Goal: Task Accomplishment & Management: Use online tool/utility

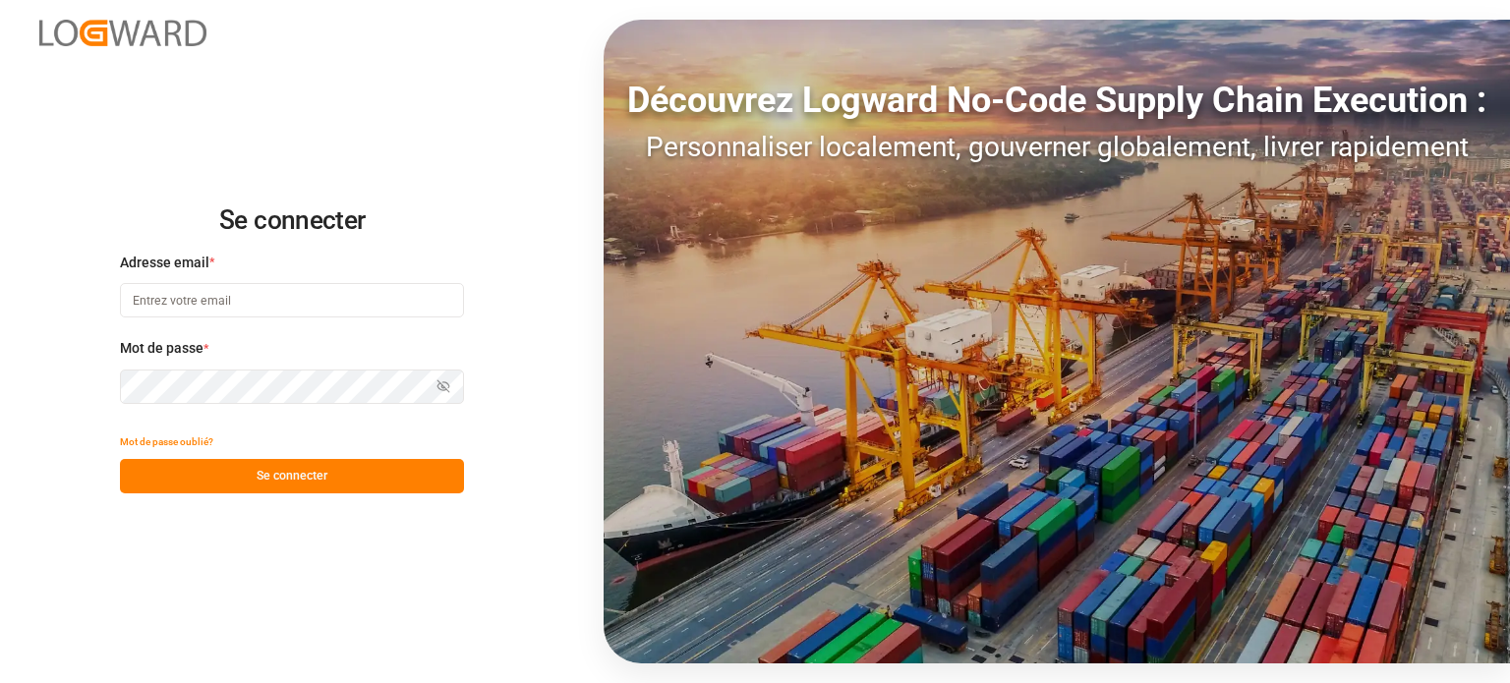
type input "[EMAIL_ADDRESS][DOMAIN_NAME]"
click at [267, 469] on font "Se connecter" at bounding box center [292, 476] width 71 height 14
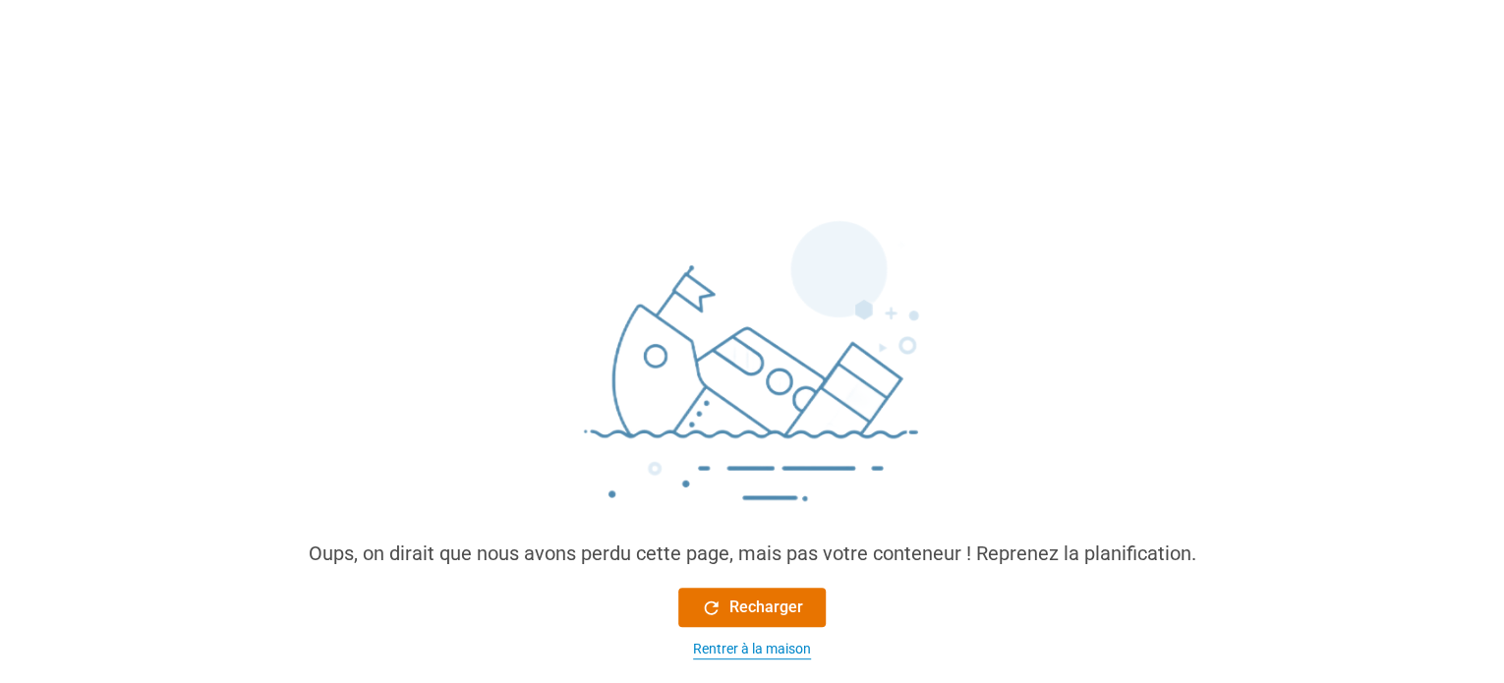
click at [744, 643] on font "Rentrer à la maison" at bounding box center [752, 649] width 118 height 16
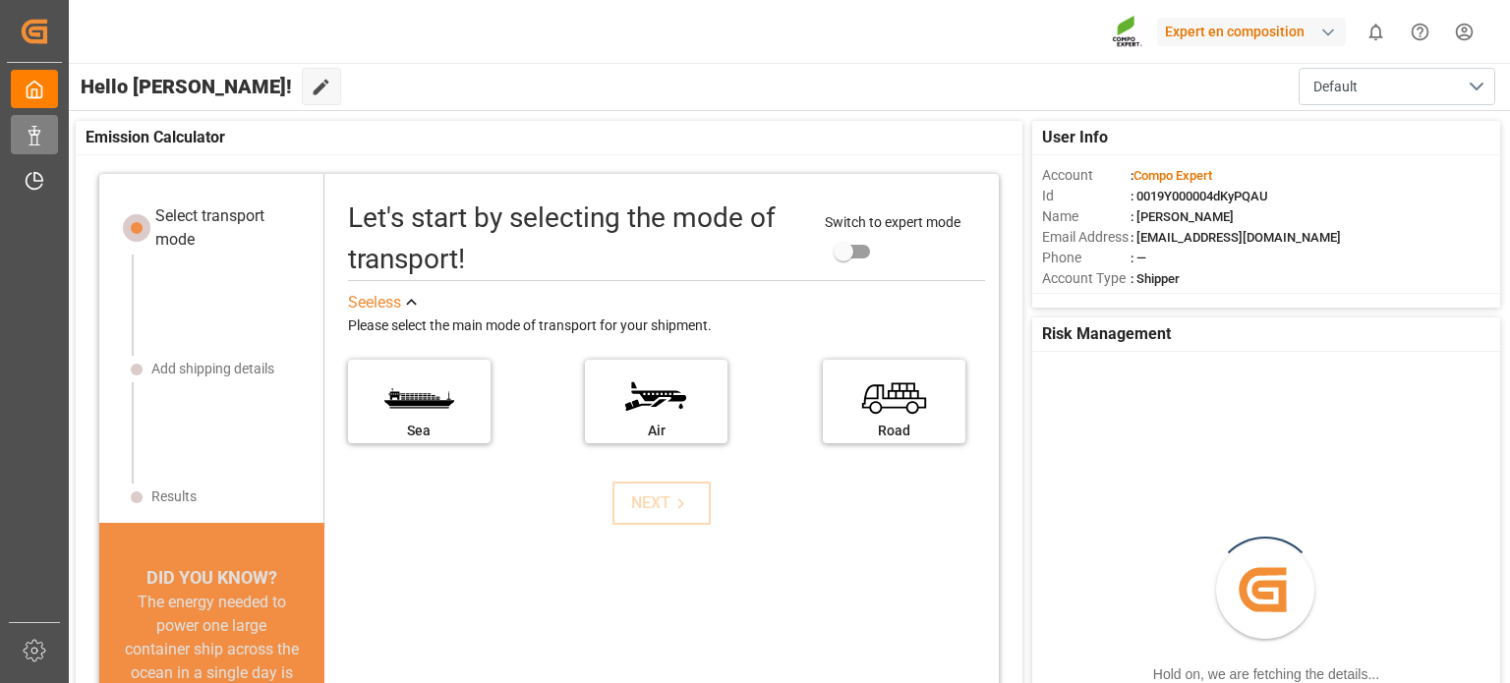
click at [35, 132] on icon at bounding box center [35, 136] width 20 height 20
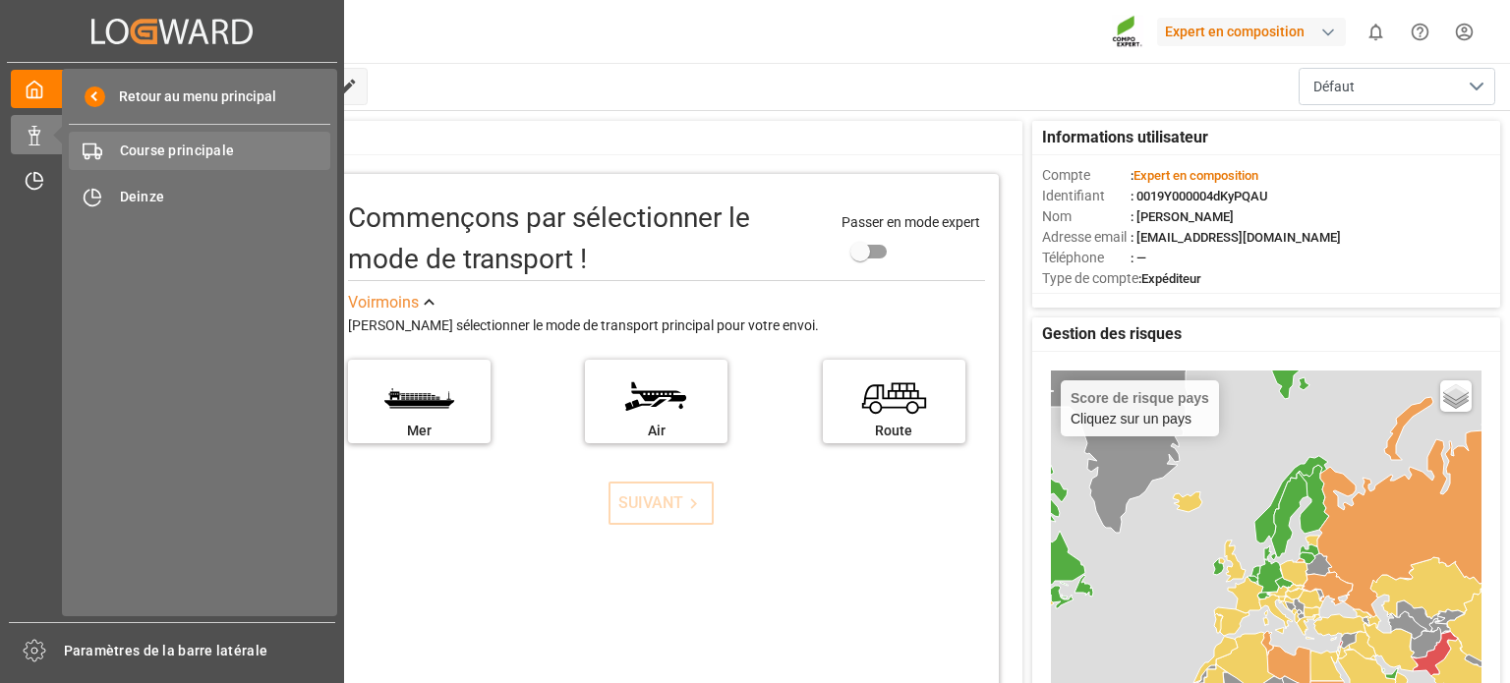
click at [138, 149] on font "Course principale" at bounding box center [177, 151] width 115 height 16
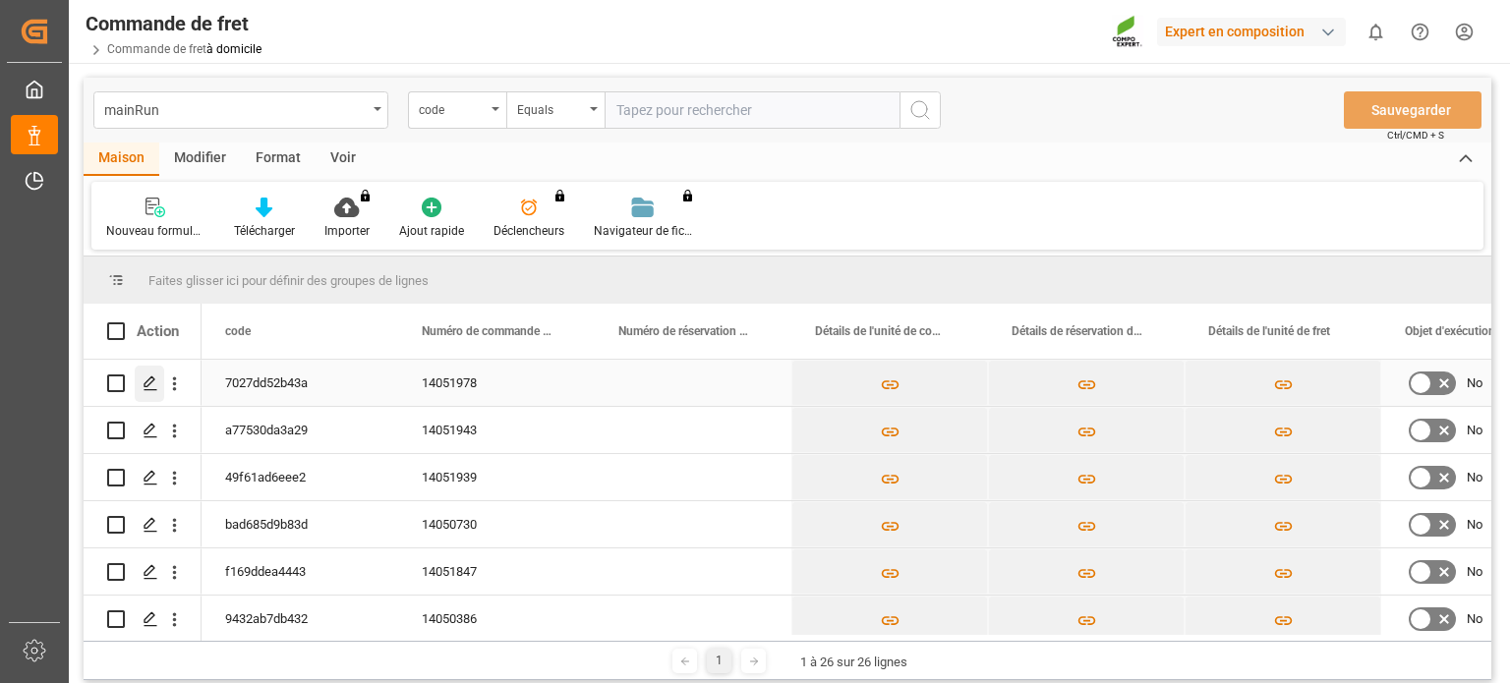
click at [145, 377] on icon "Appuyez sur ESPACE pour sélectionner cette ligne." at bounding box center [151, 384] width 16 height 16
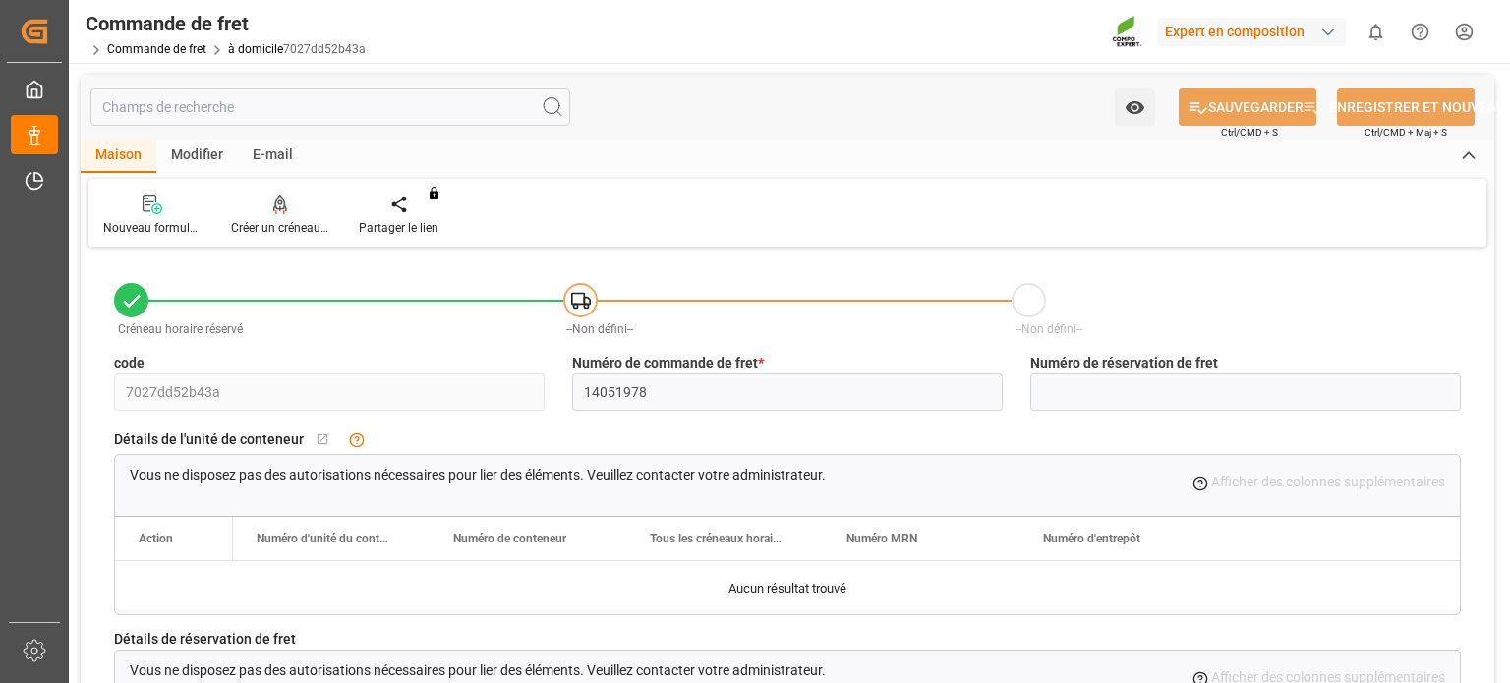
click at [291, 226] on font "Créer un créneau horaire" at bounding box center [296, 228] width 130 height 14
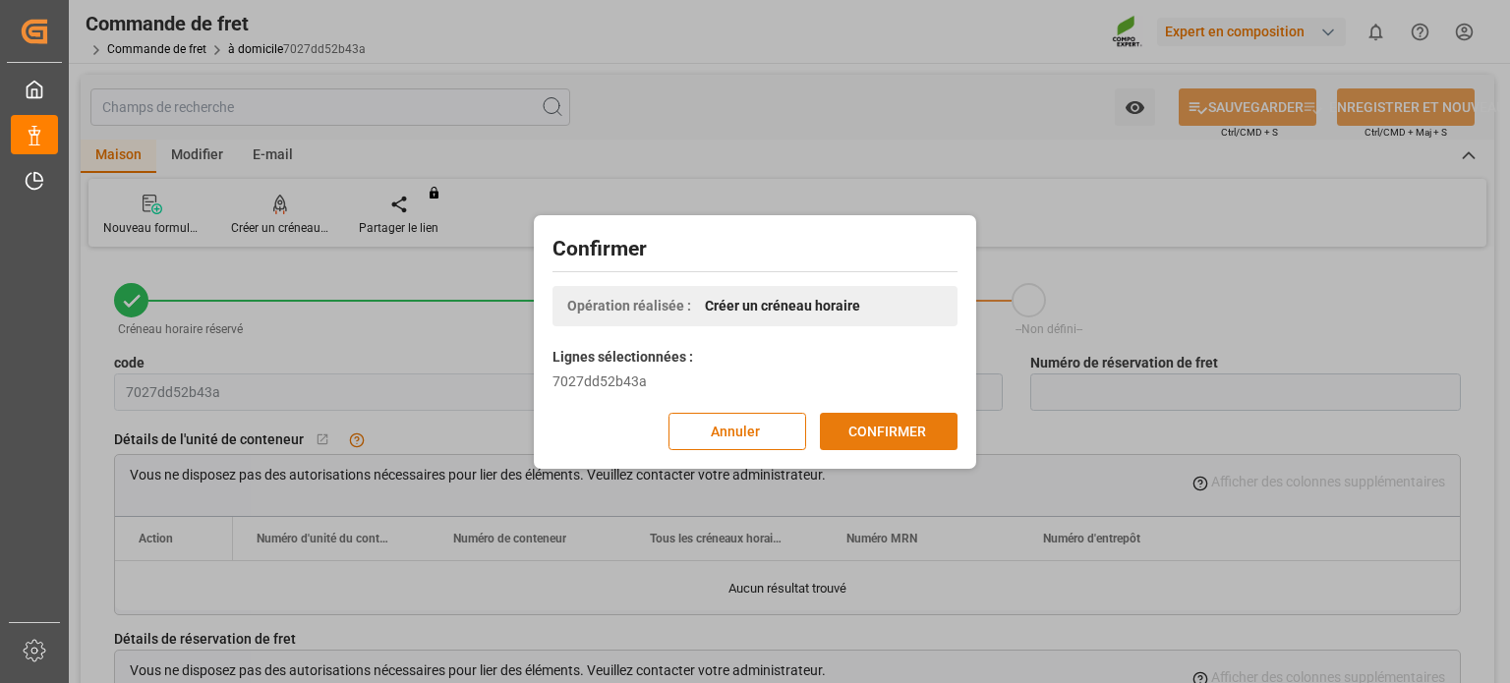
click at [877, 432] on font "CONFIRMER" at bounding box center [887, 431] width 78 height 16
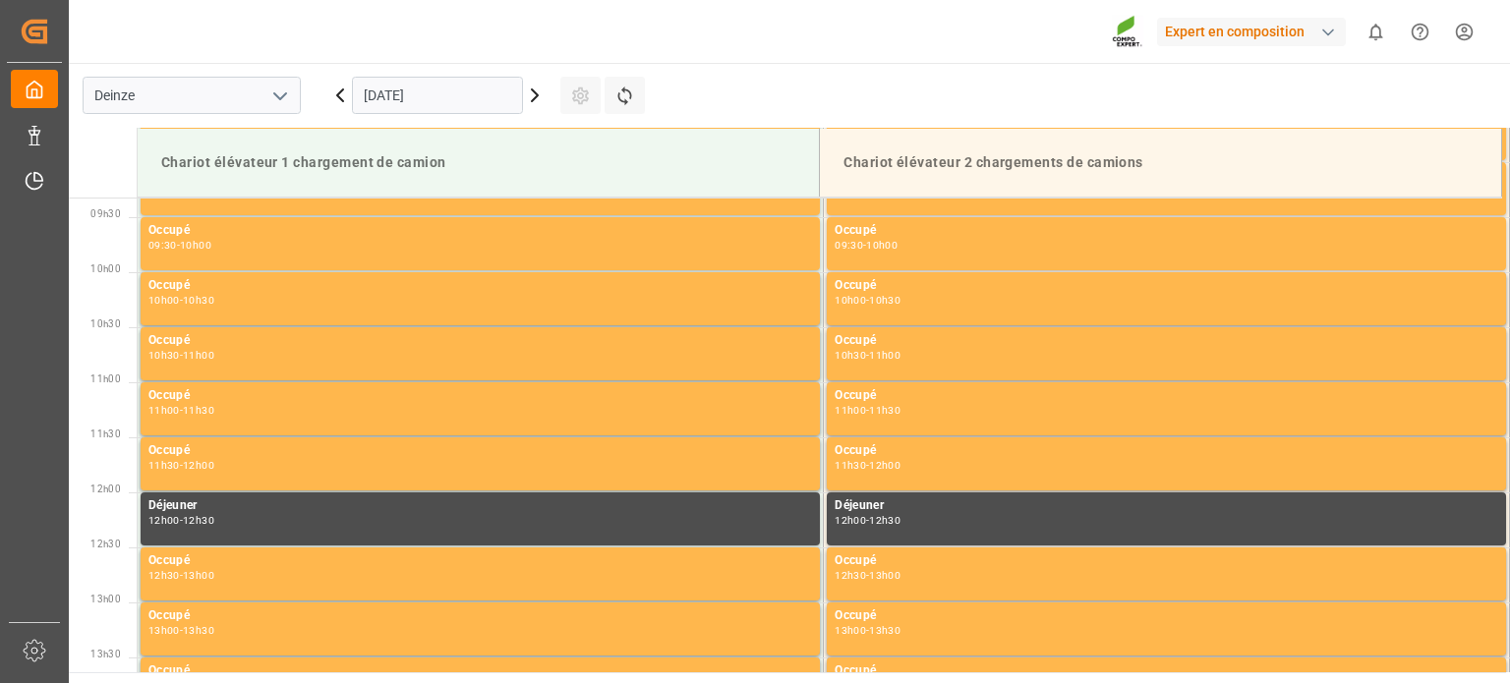
scroll to position [1088, 0]
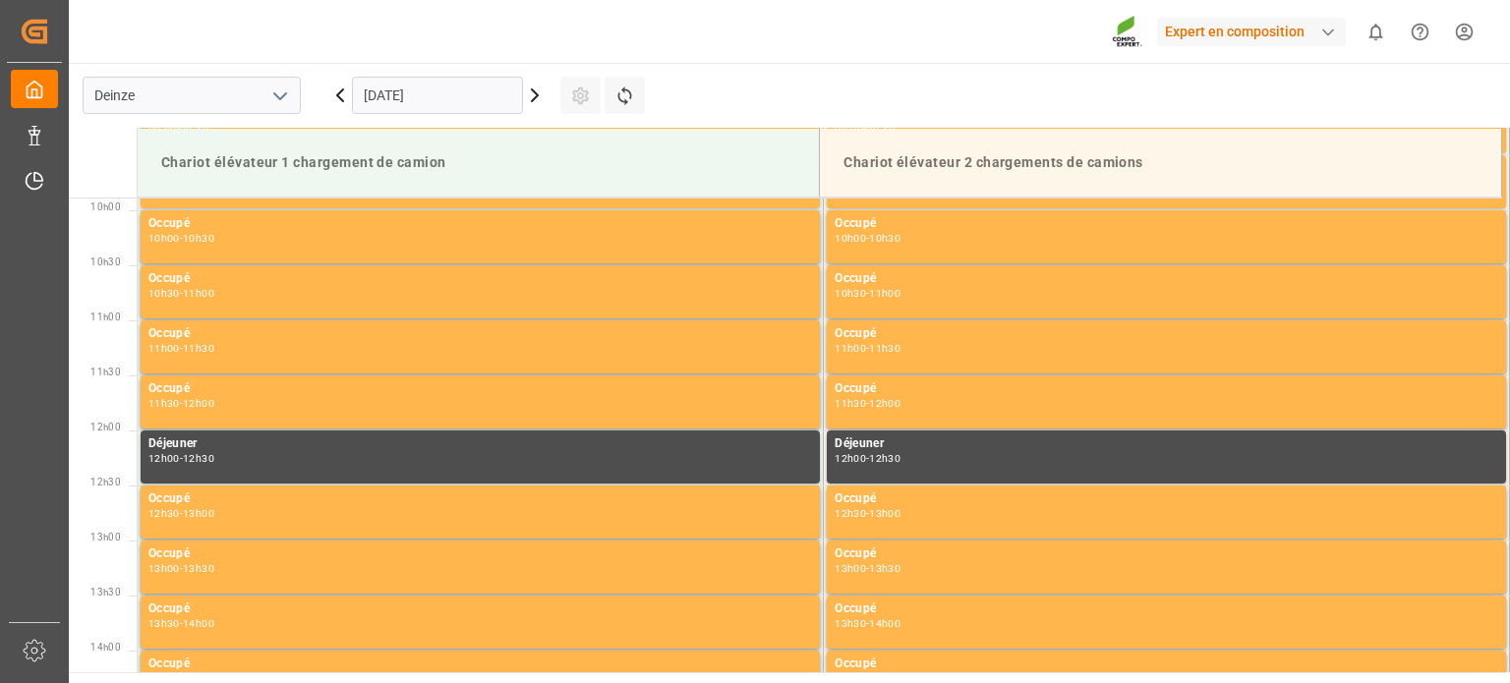
click at [428, 100] on input "04.09.2025" at bounding box center [437, 95] width 171 height 37
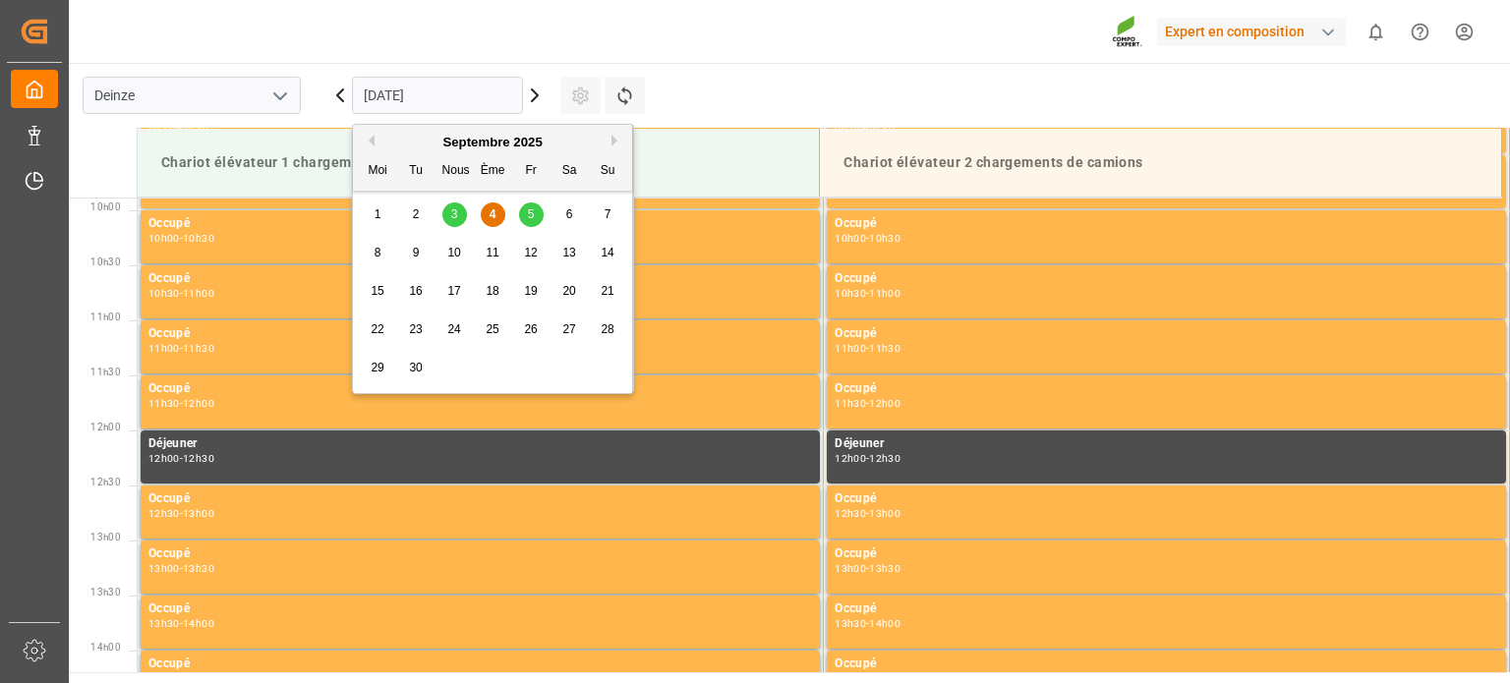
click at [377, 253] on font "8" at bounding box center [378, 253] width 7 height 14
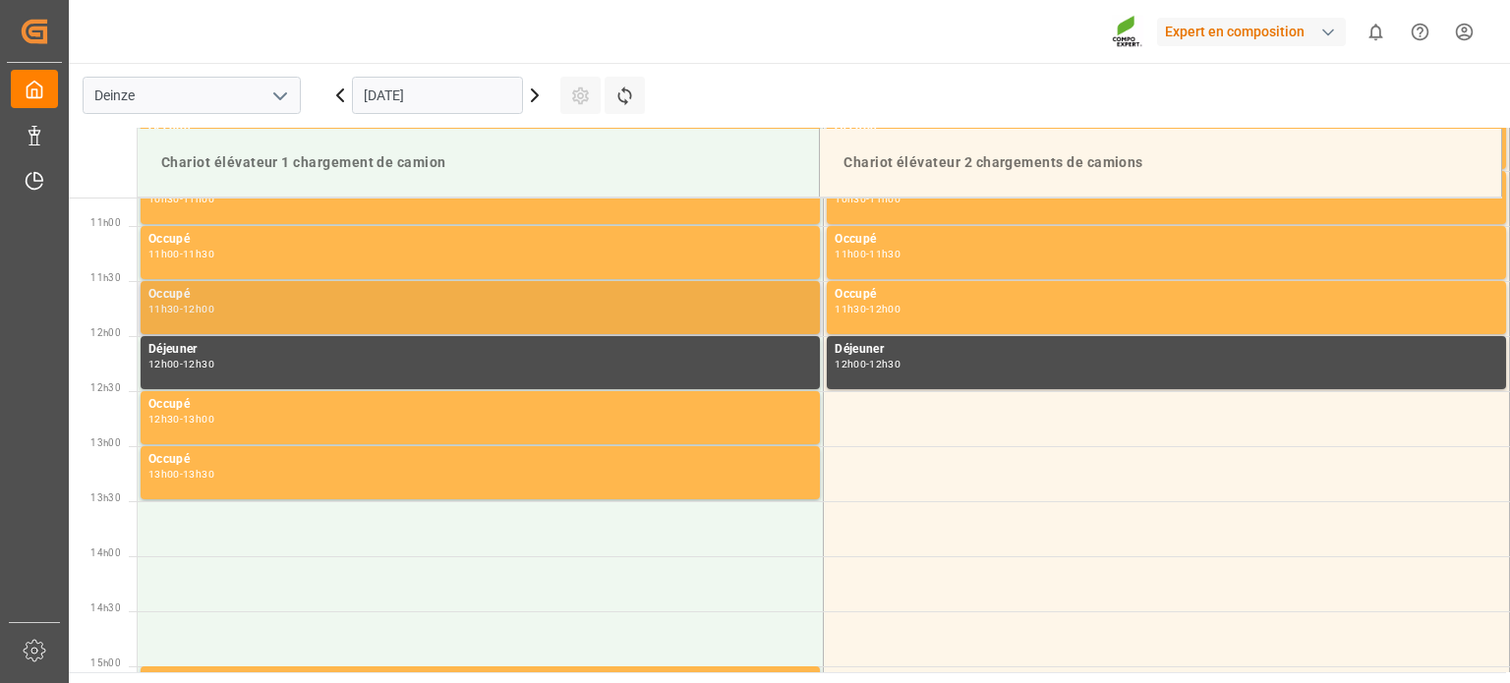
scroll to position [1187, 0]
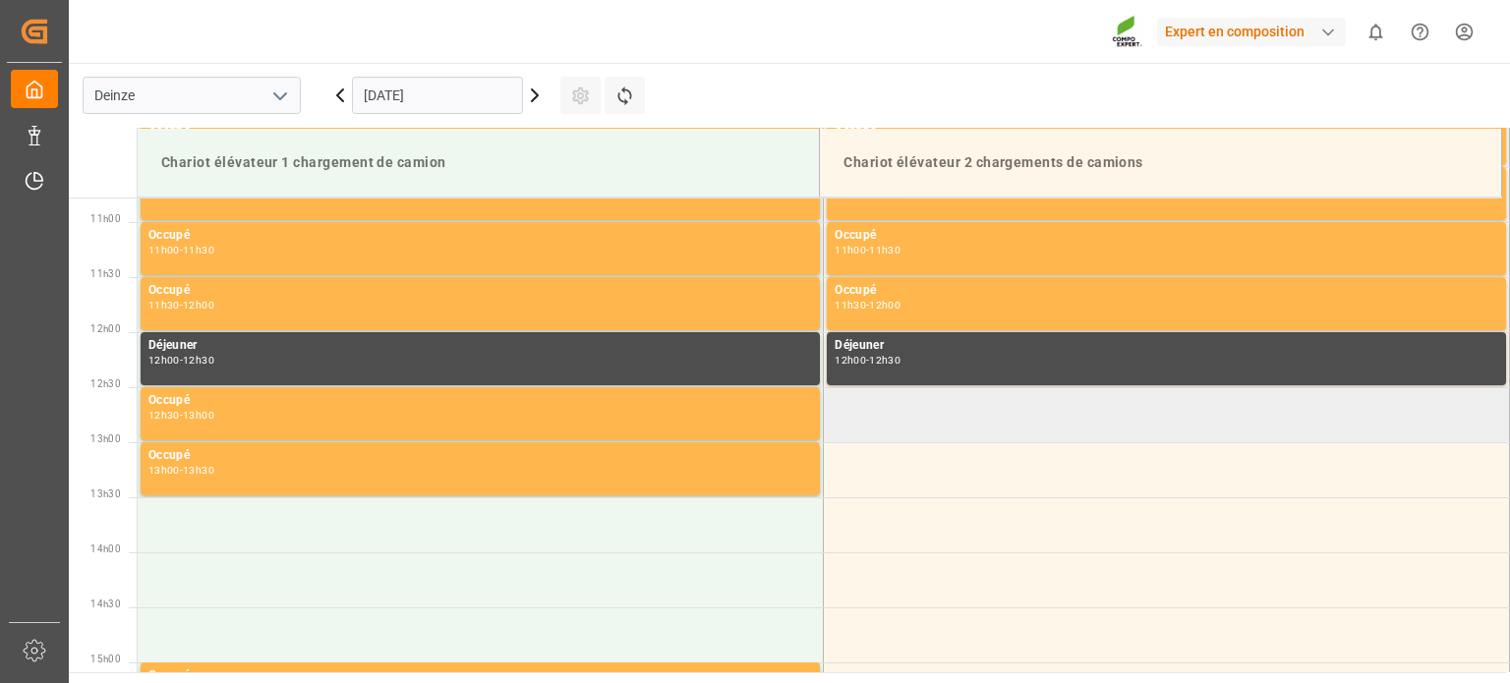
click at [893, 415] on td at bounding box center [1167, 414] width 686 height 55
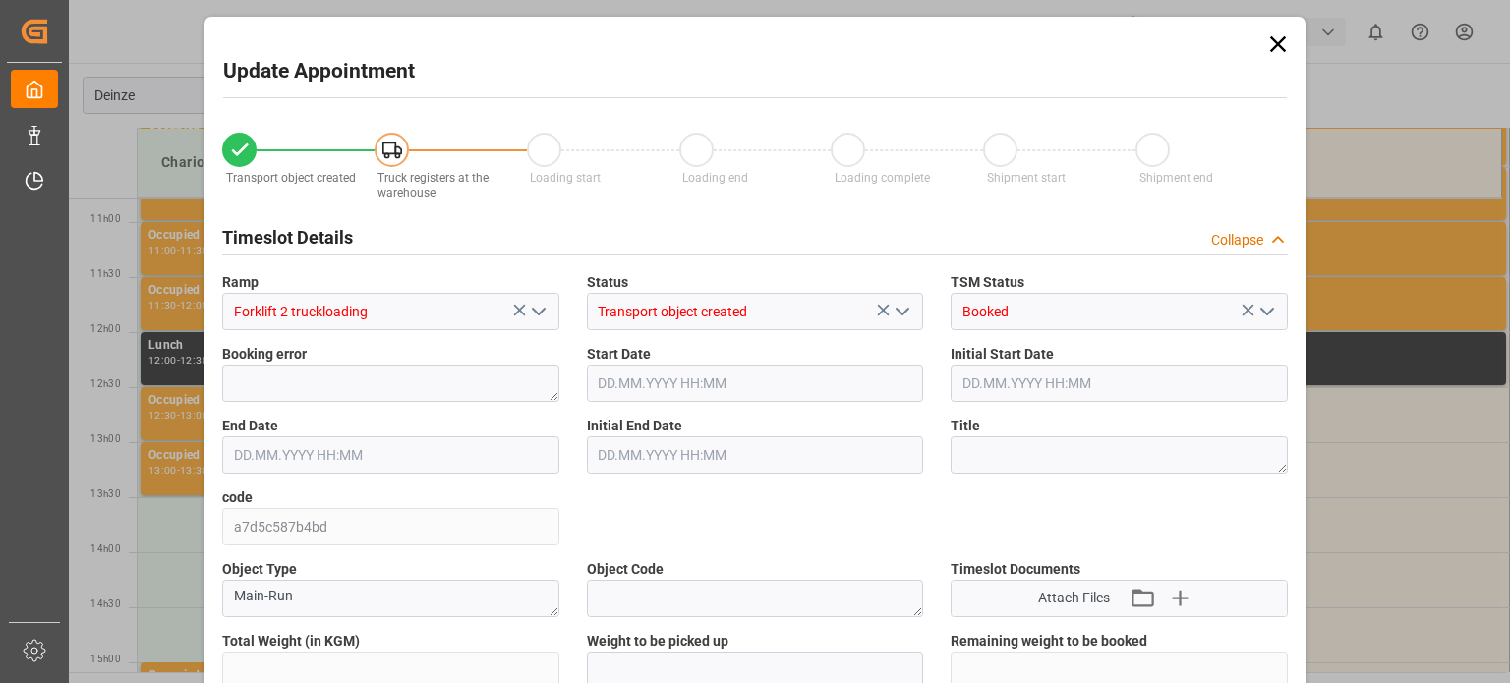
type input "24620"
type input "0"
type input "24"
type input "08.09.2025 12:30"
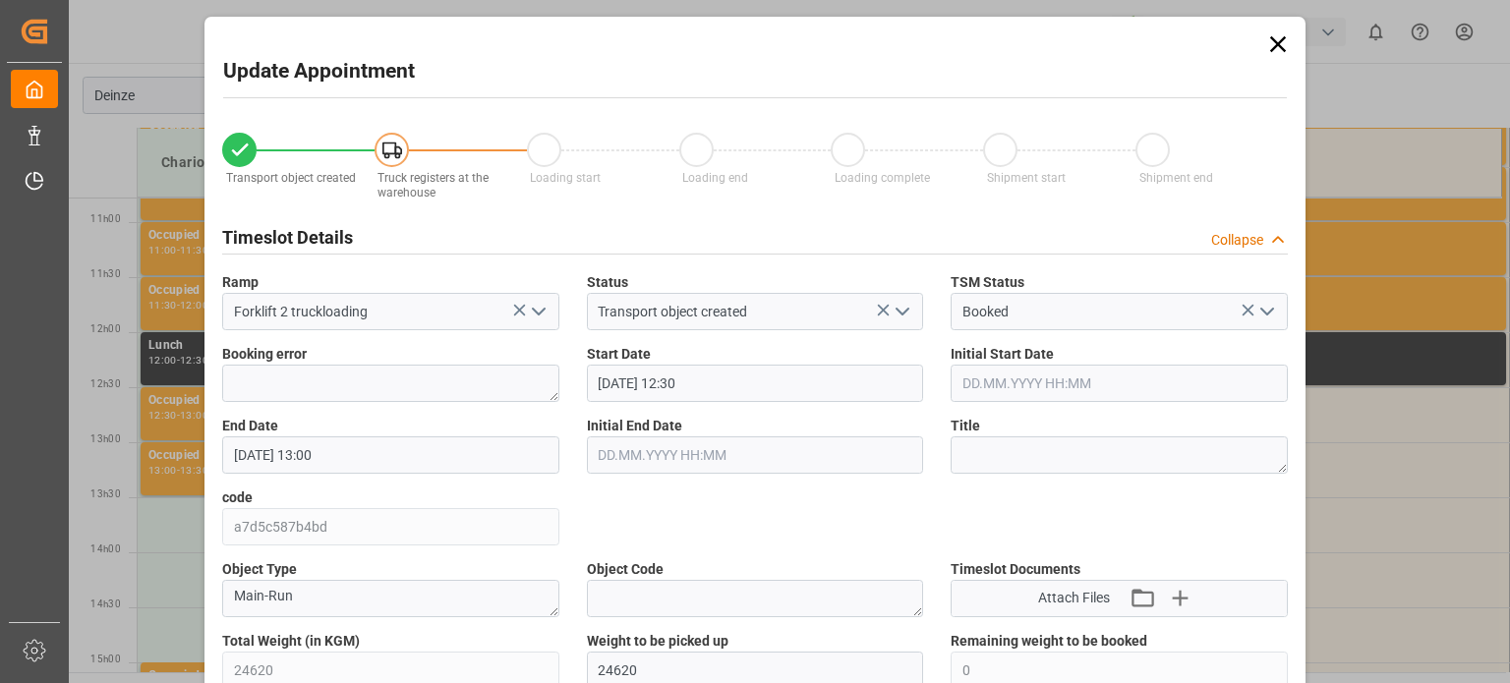
type input "08.09.2025 13:00"
type input "04.09.2025 07:48"
type input "04.09.2025 08:55"
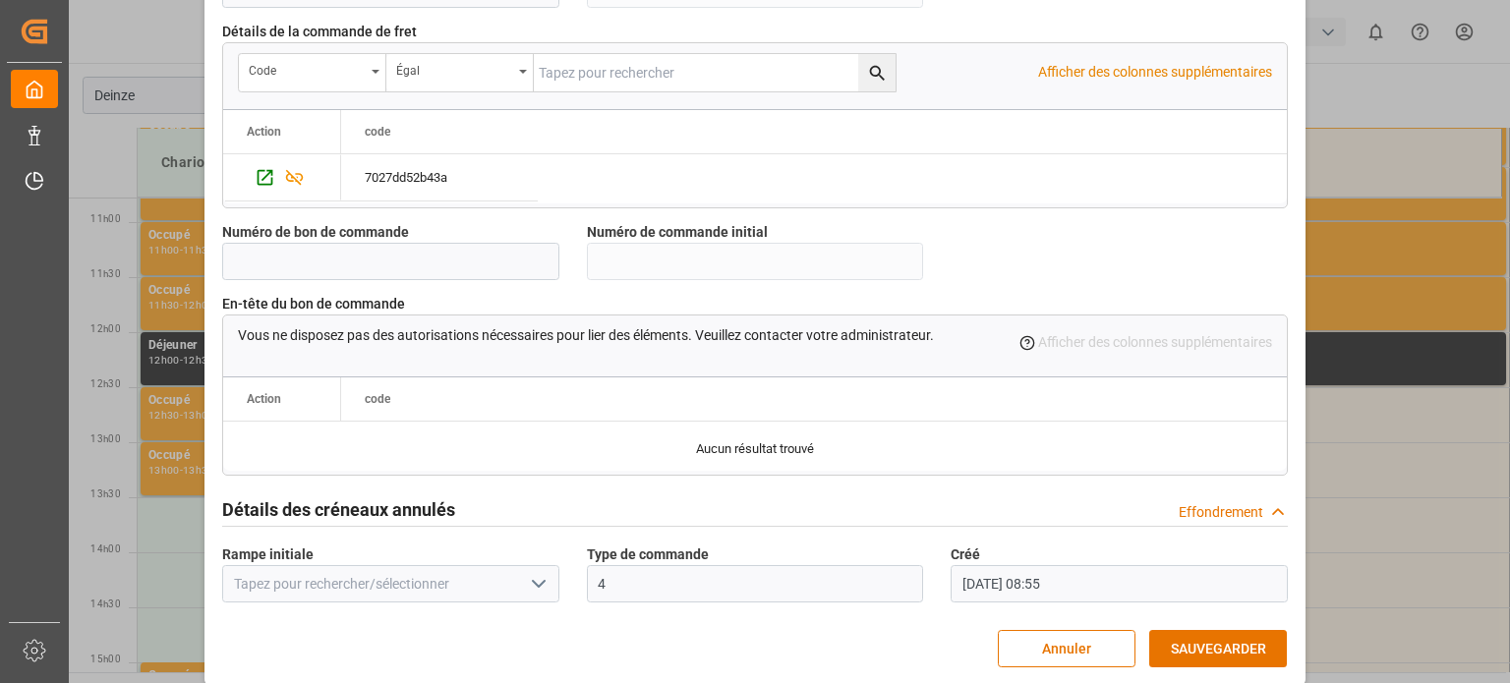
scroll to position [1903, 0]
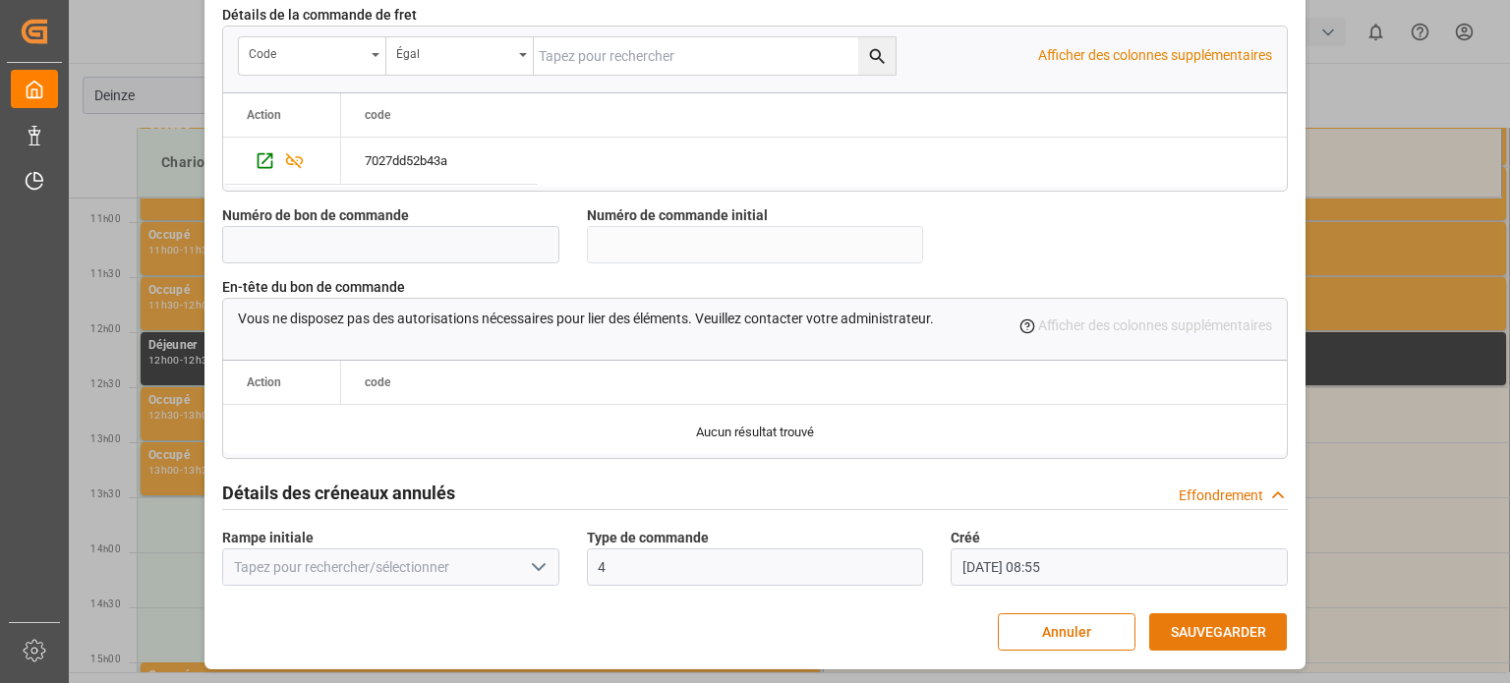
click at [1187, 621] on font "SAUVEGARDER" at bounding box center [1218, 632] width 95 height 22
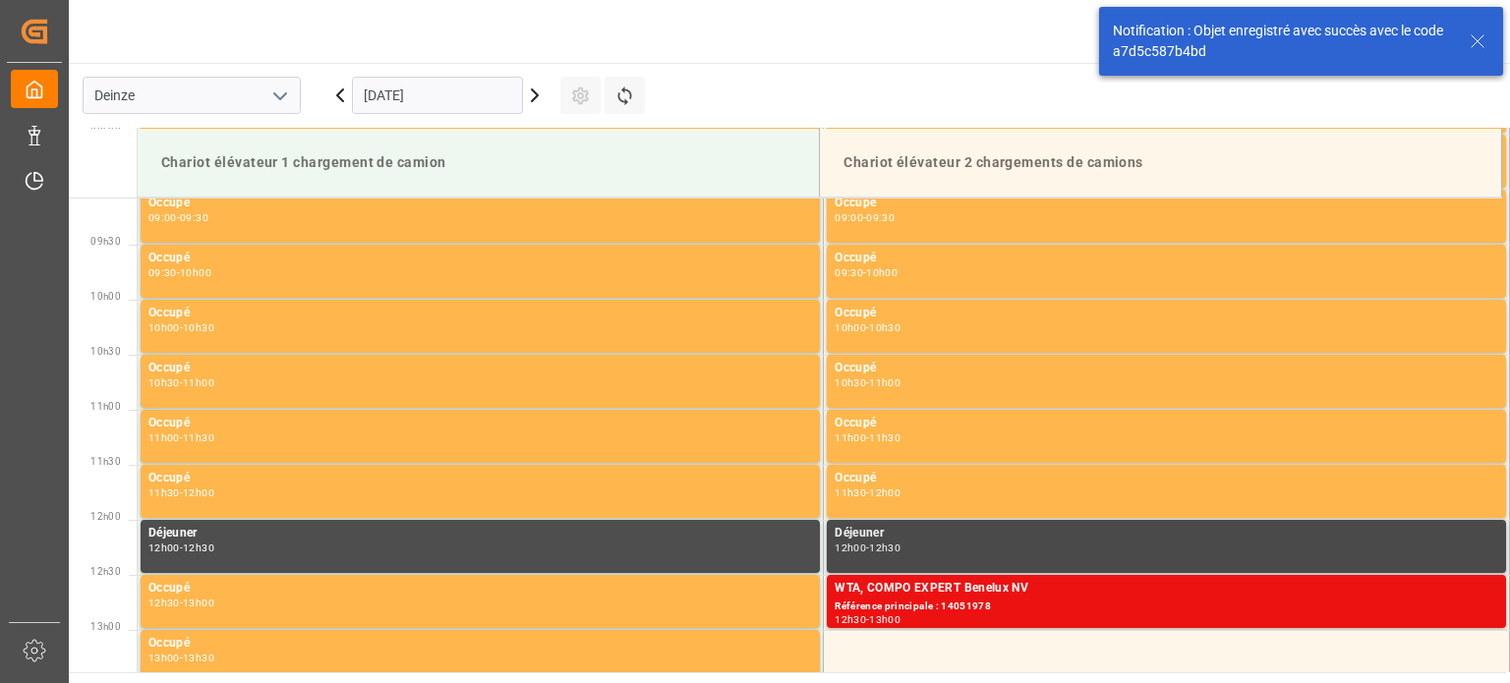
scroll to position [1198, 0]
